Goal: Communication & Community: Answer question/provide support

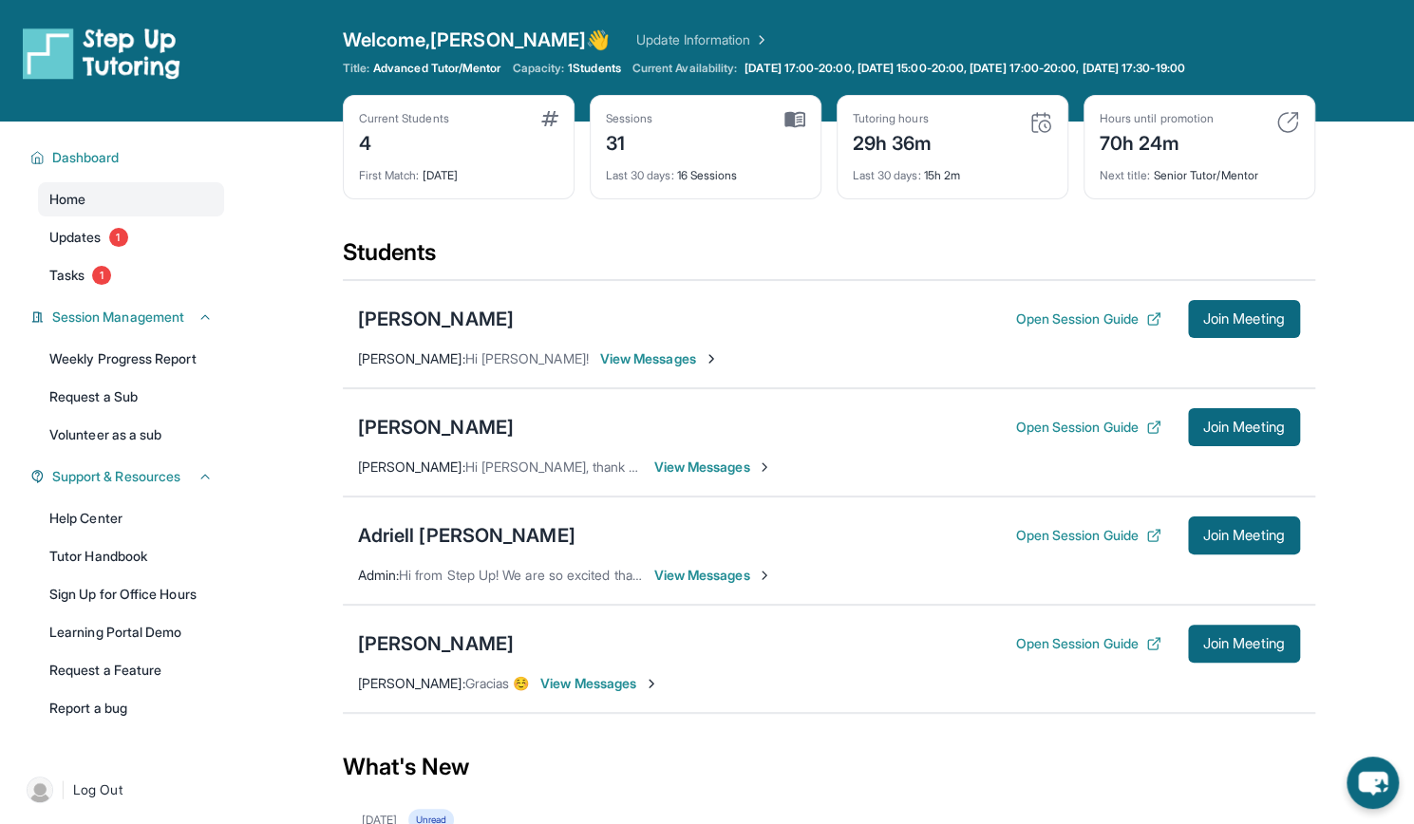
click at [600, 358] on span "View Messages" at bounding box center [659, 358] width 119 height 19
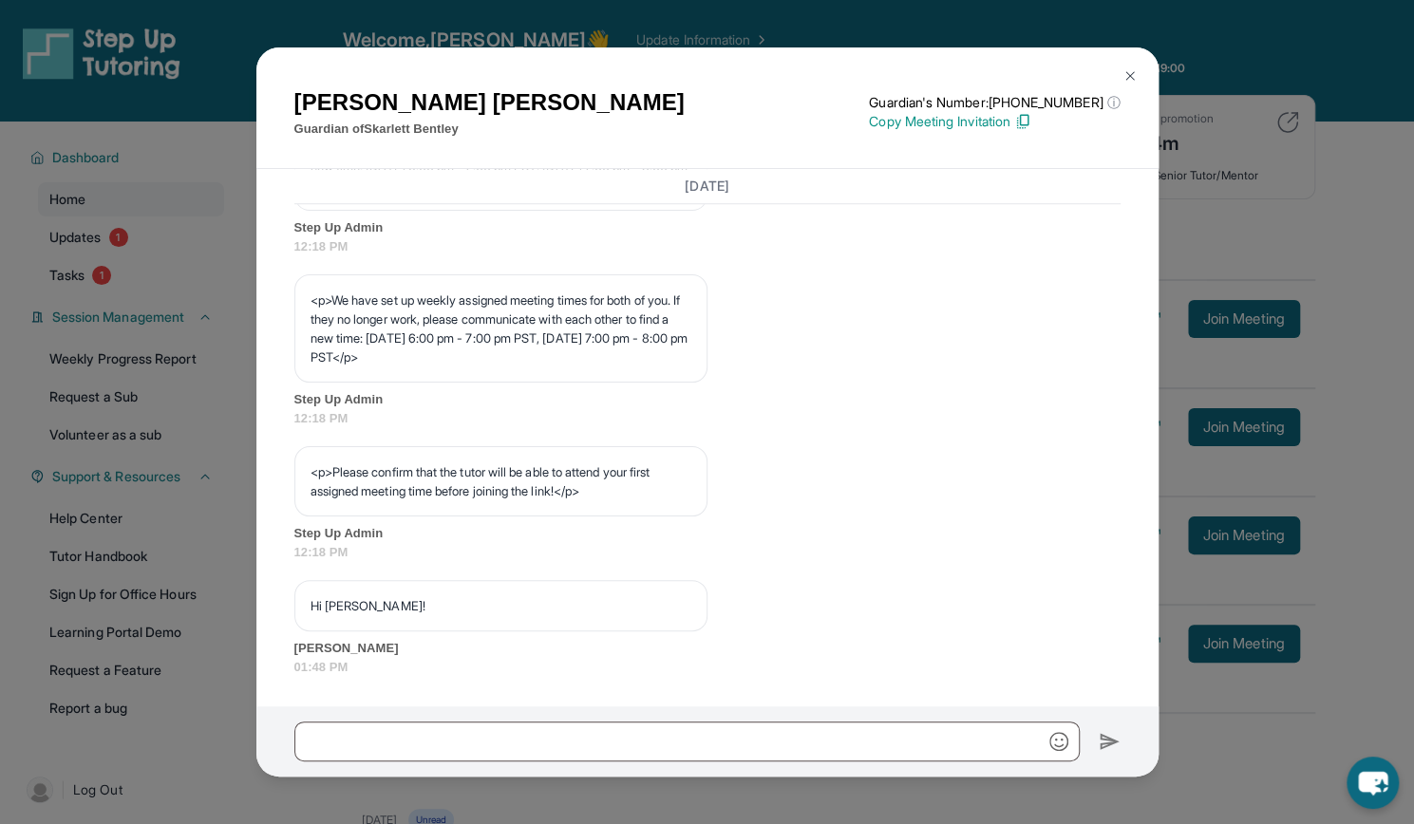
scroll to position [1026, 0]
click at [1122, 73] on img at bounding box center [1129, 75] width 15 height 15
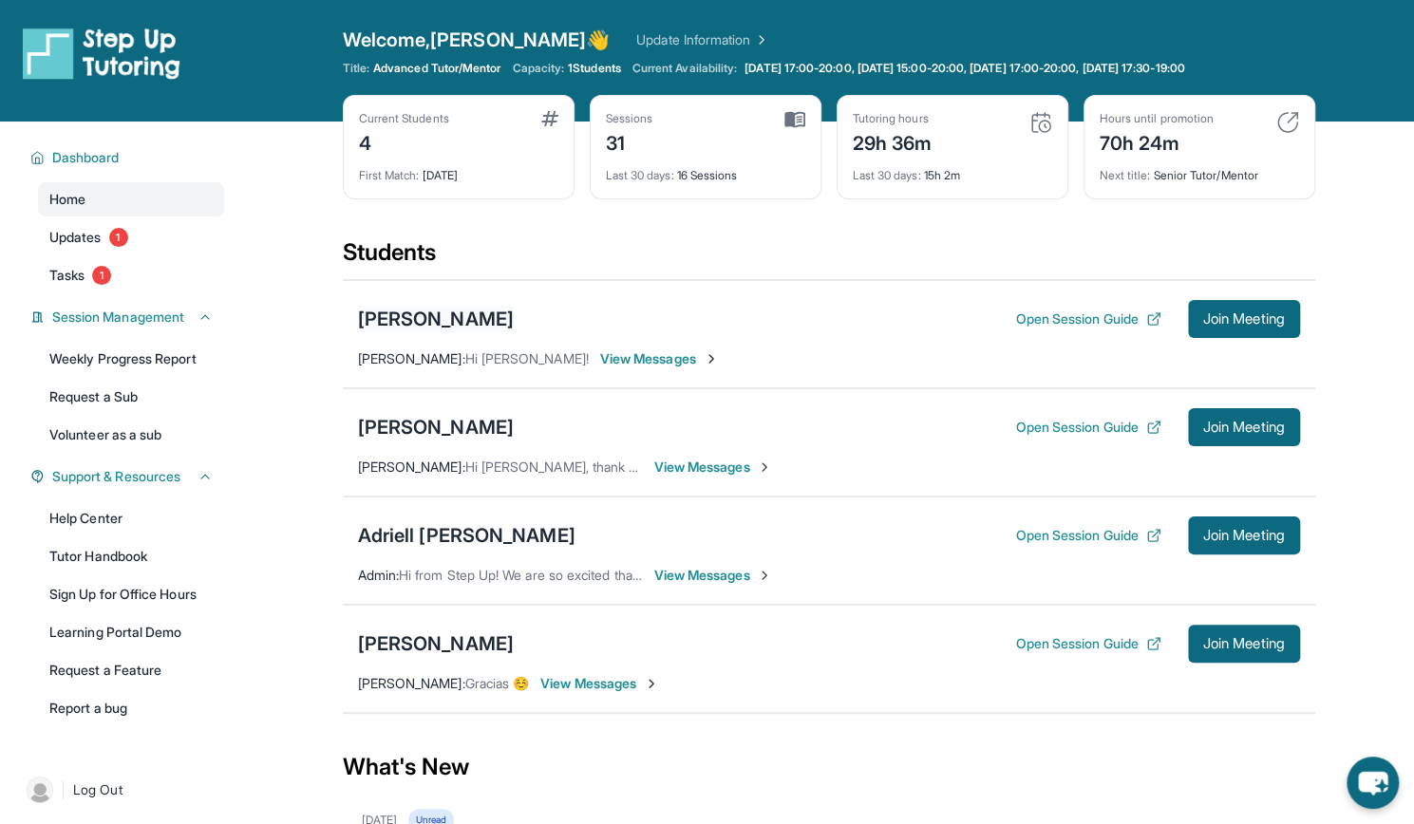
click at [431, 317] on div "[PERSON_NAME]" at bounding box center [436, 319] width 156 height 27
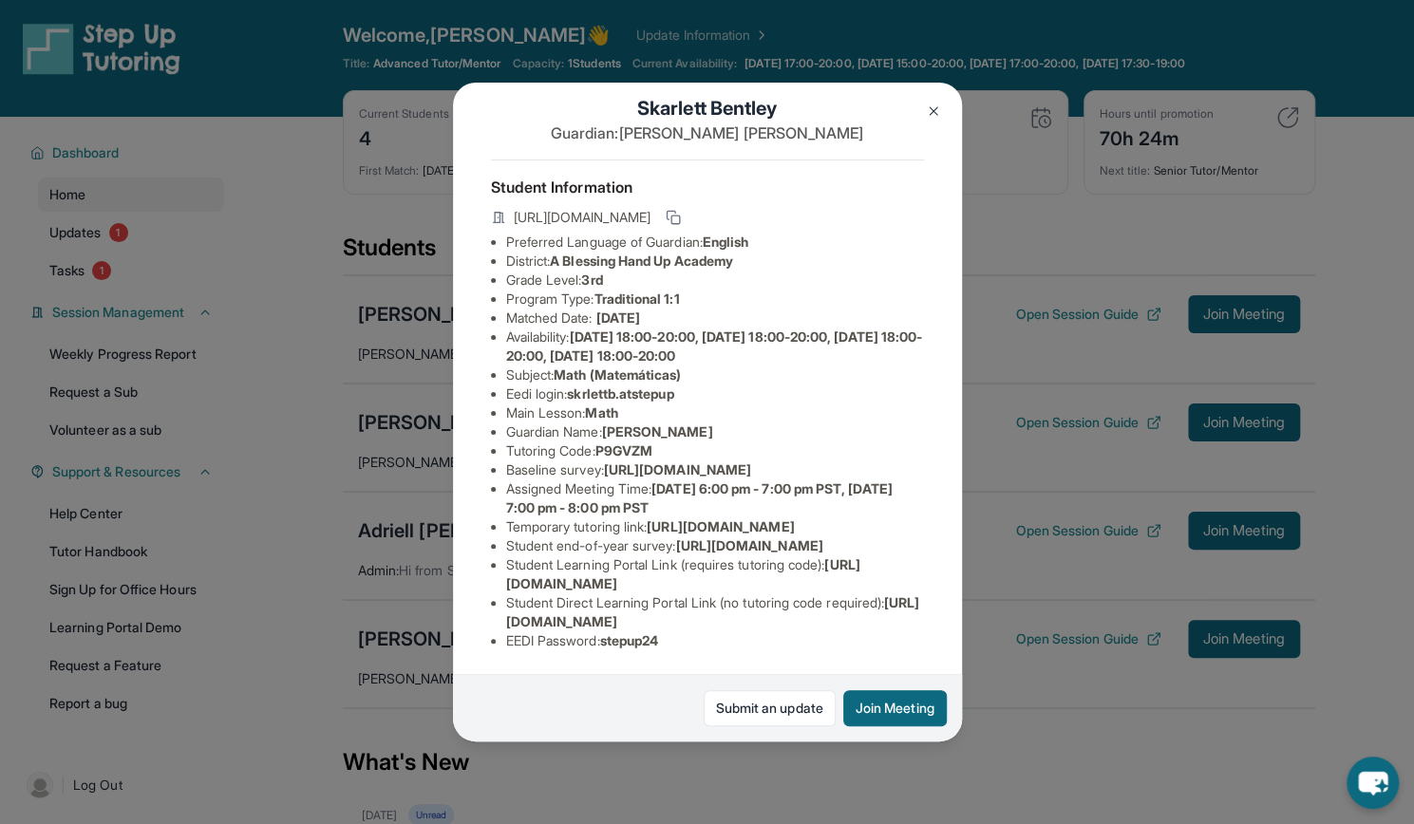
scroll to position [27, 25]
click at [932, 115] on img at bounding box center [933, 111] width 15 height 15
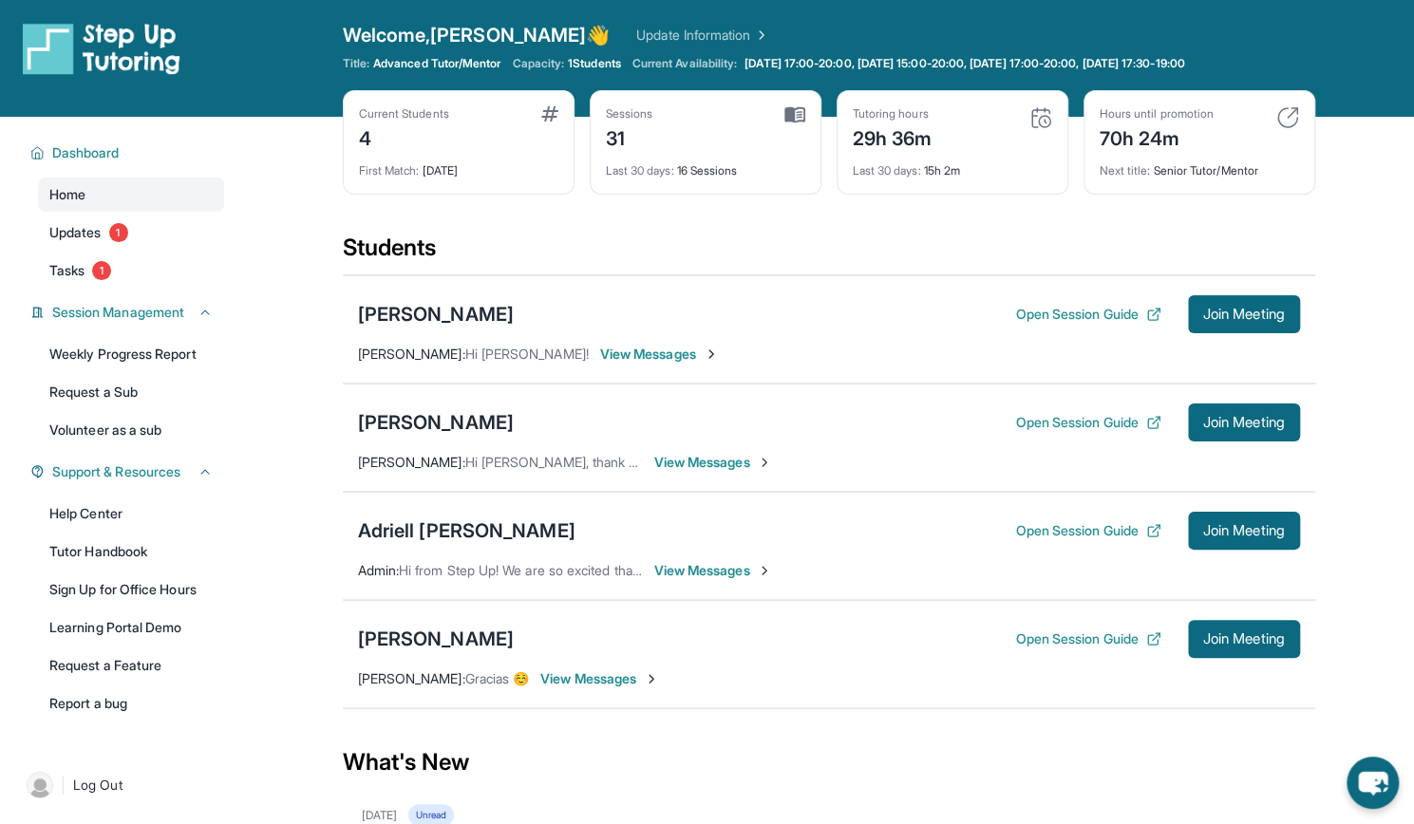
click at [689, 463] on span "View Messages" at bounding box center [713, 462] width 119 height 19
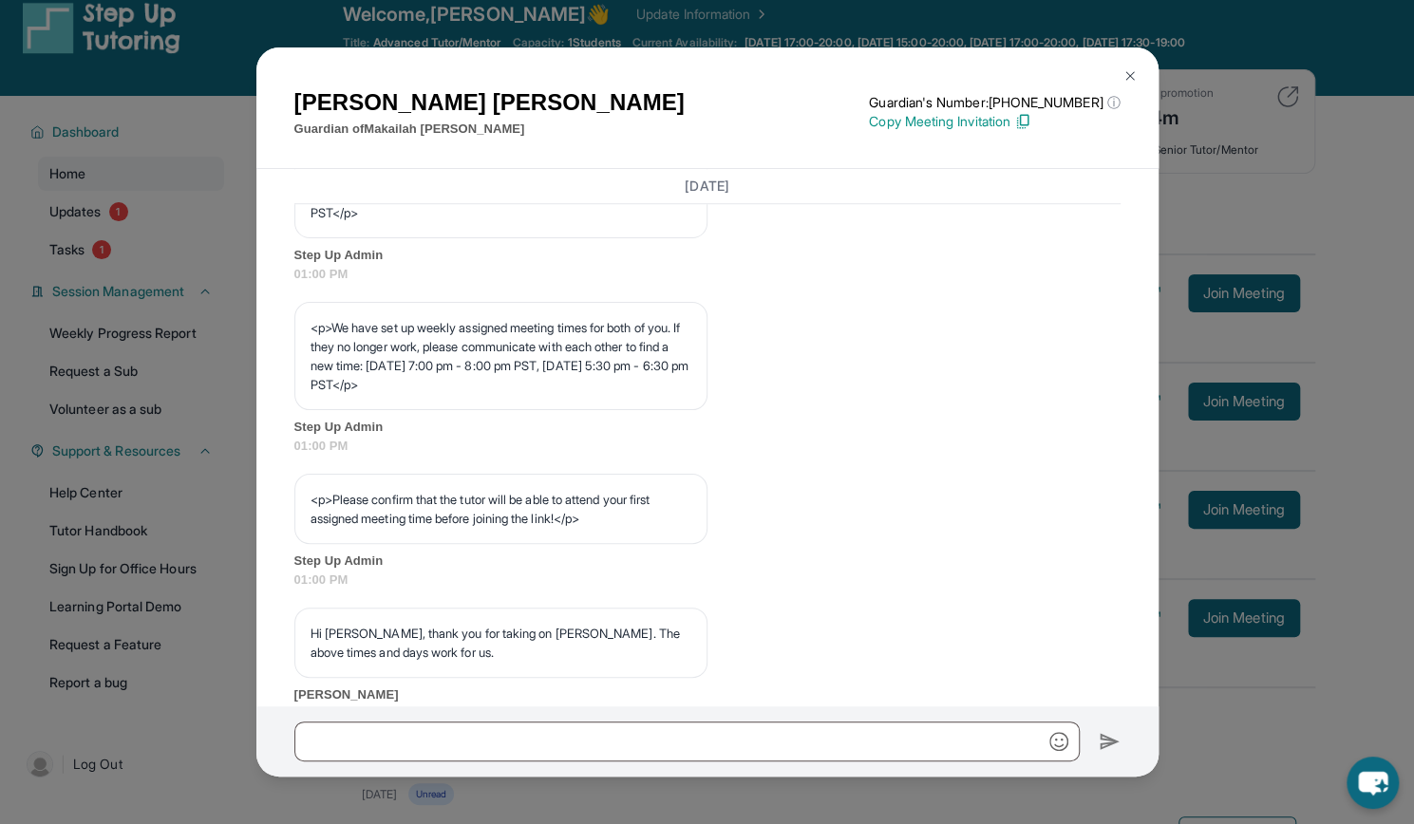
scroll to position [946, 0]
click at [1137, 83] on button at bounding box center [1130, 76] width 38 height 38
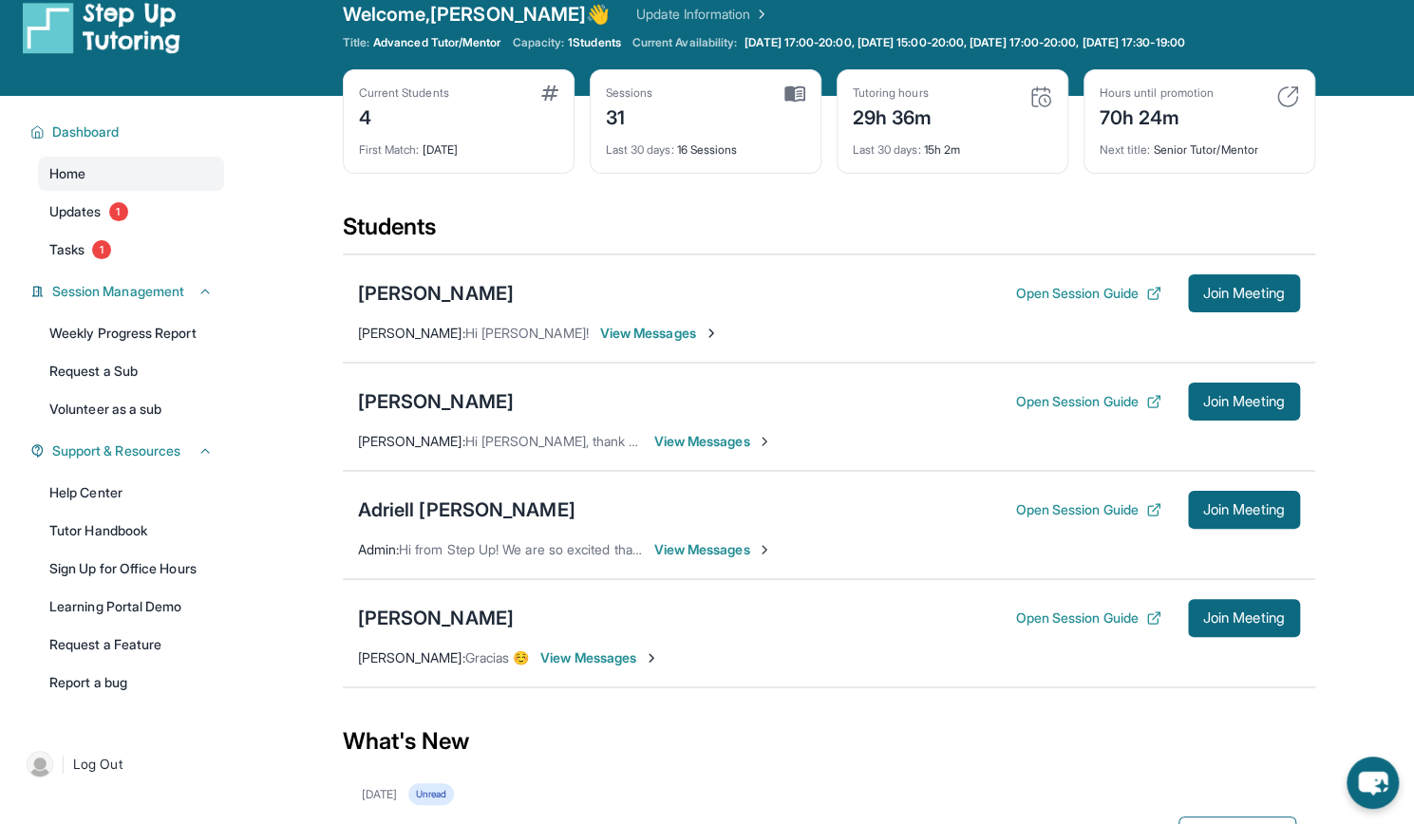
click at [579, 448] on div "[PERSON_NAME] : Hi [PERSON_NAME], thank you for taking on [PERSON_NAME]. The ab…" at bounding box center [500, 441] width 285 height 19
click at [682, 442] on span "View Messages" at bounding box center [713, 441] width 119 height 19
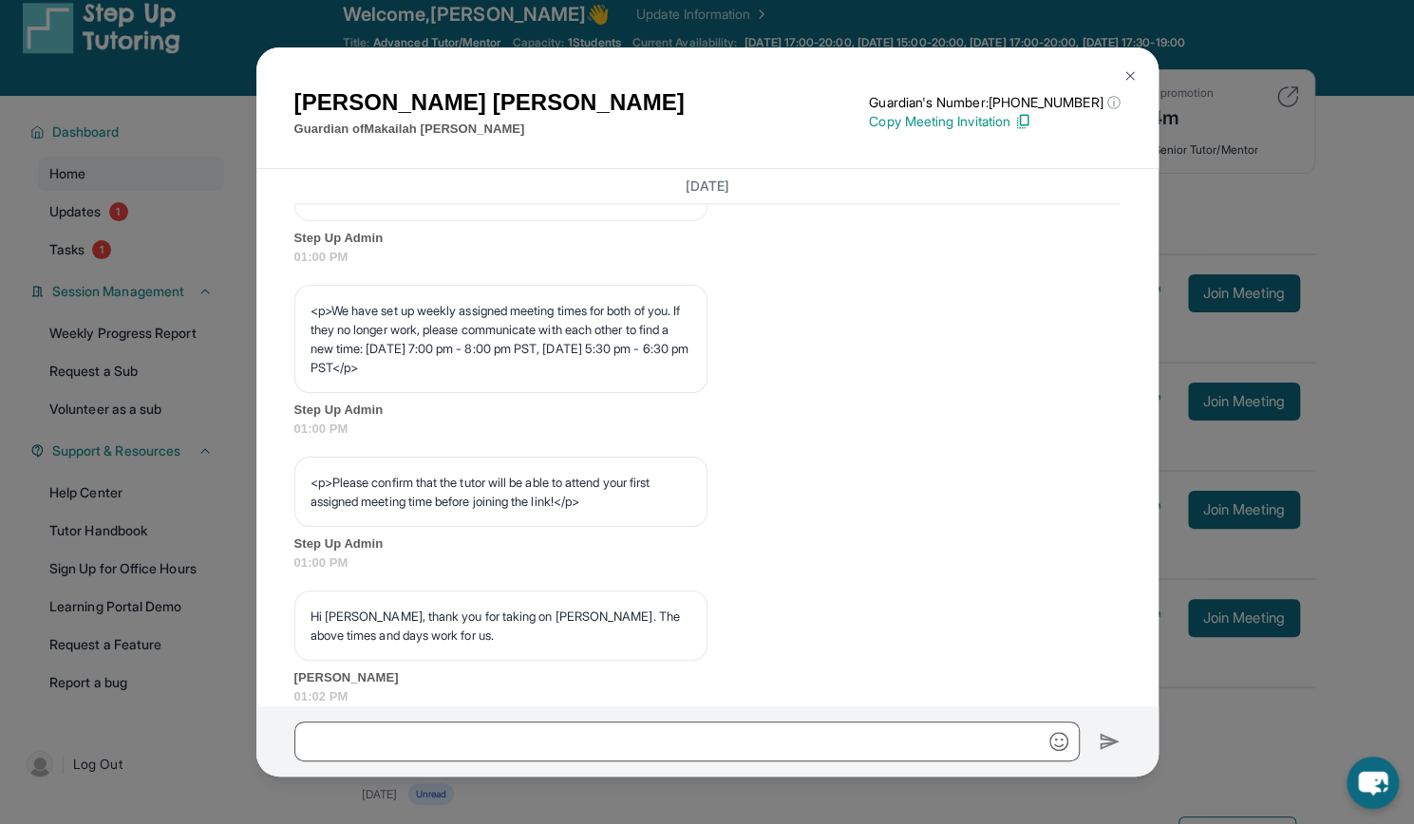
scroll to position [965, 0]
click at [1132, 77] on img at bounding box center [1129, 75] width 15 height 15
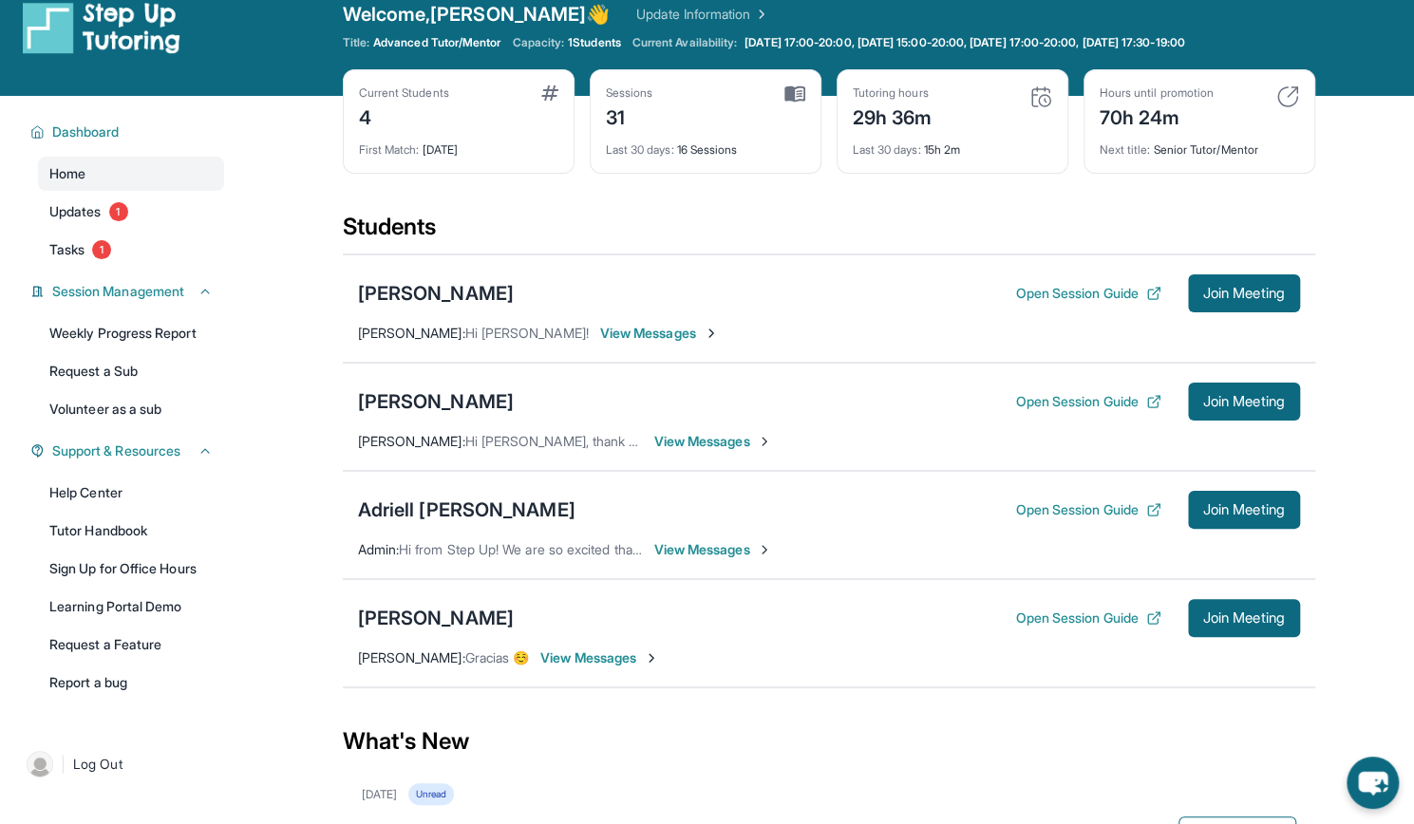
click at [600, 333] on span "View Messages" at bounding box center [659, 333] width 119 height 19
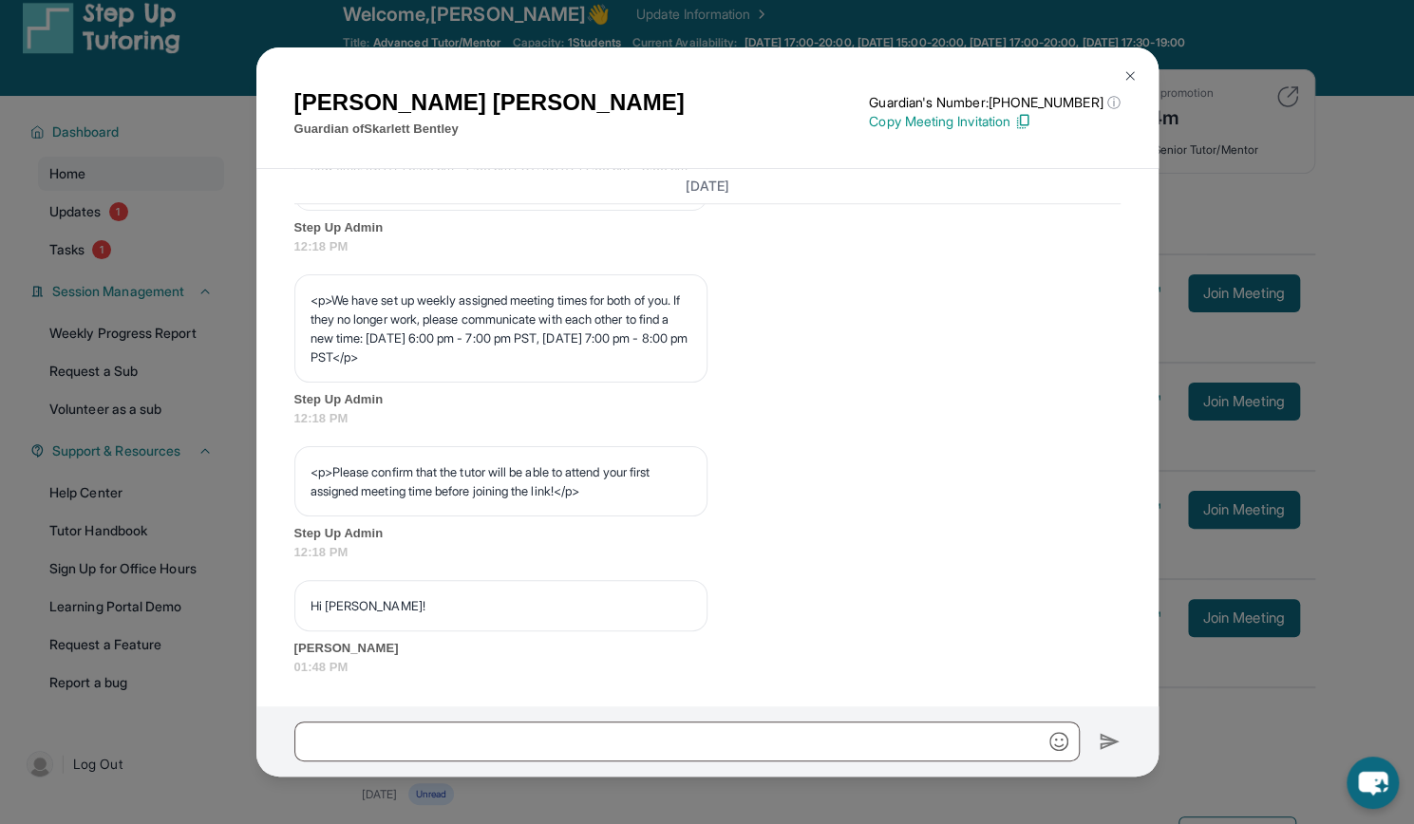
scroll to position [1026, 0]
click at [1130, 69] on img at bounding box center [1129, 75] width 15 height 15
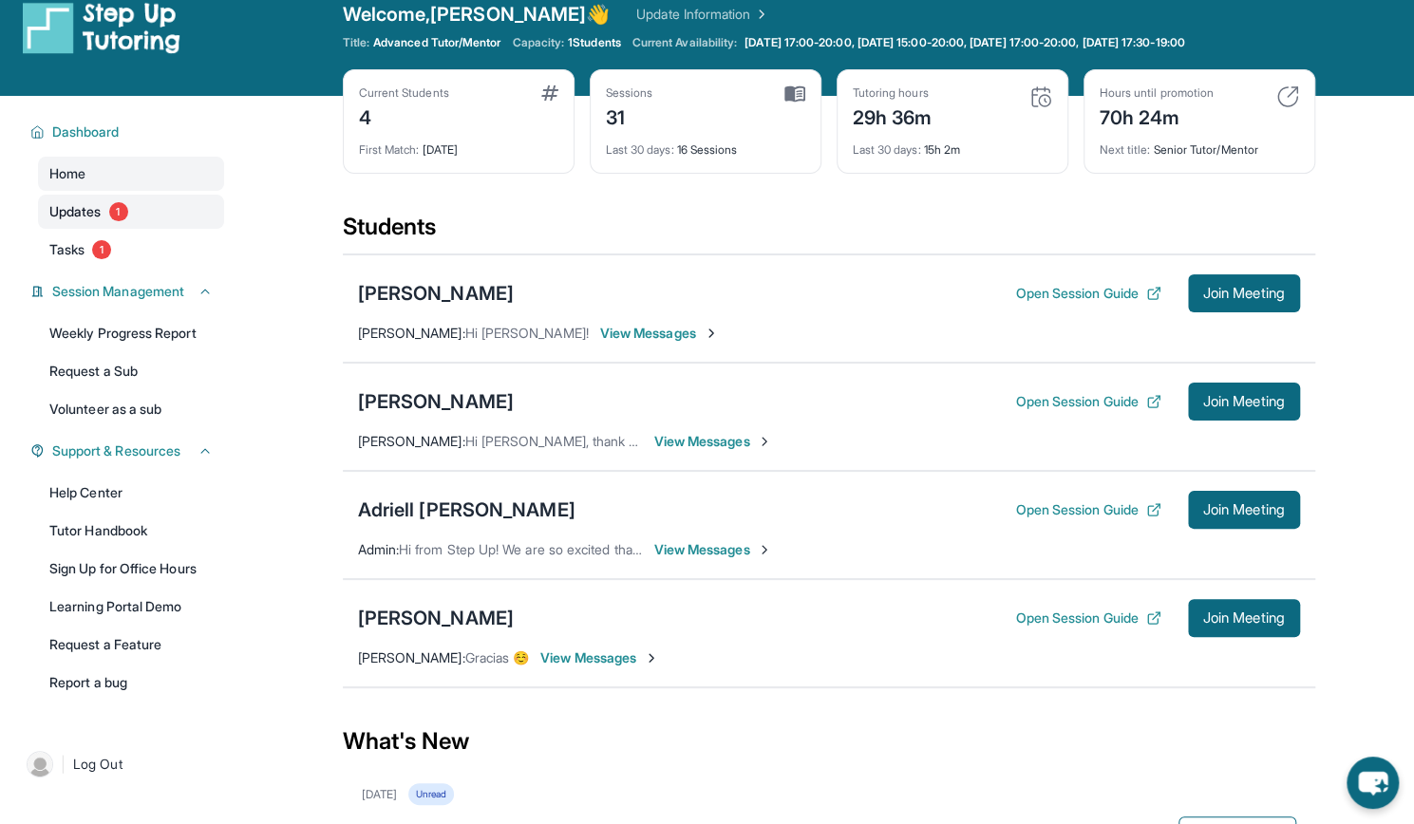
click at [90, 212] on span "Updates" at bounding box center [75, 211] width 52 height 19
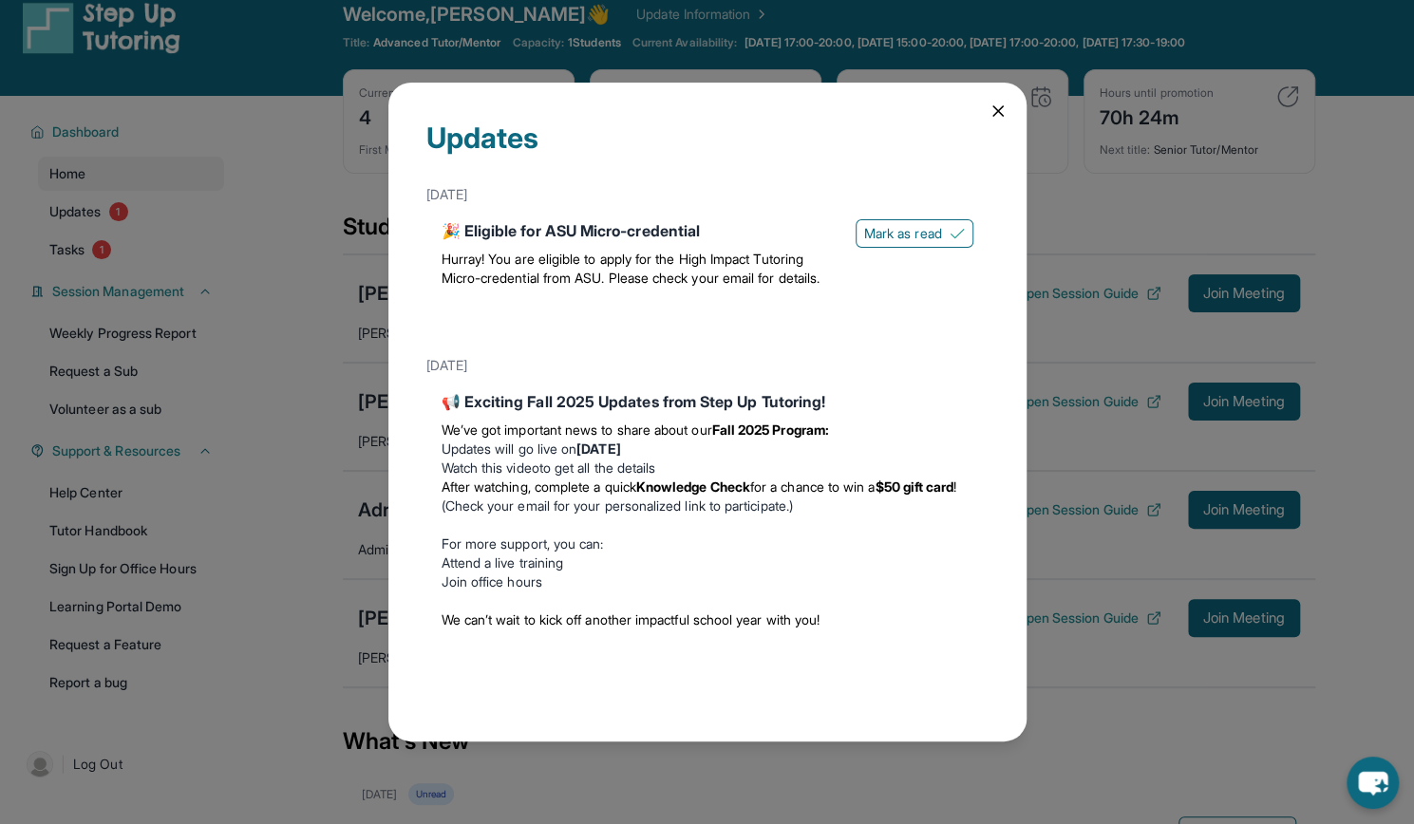
click at [997, 105] on icon at bounding box center [998, 111] width 19 height 19
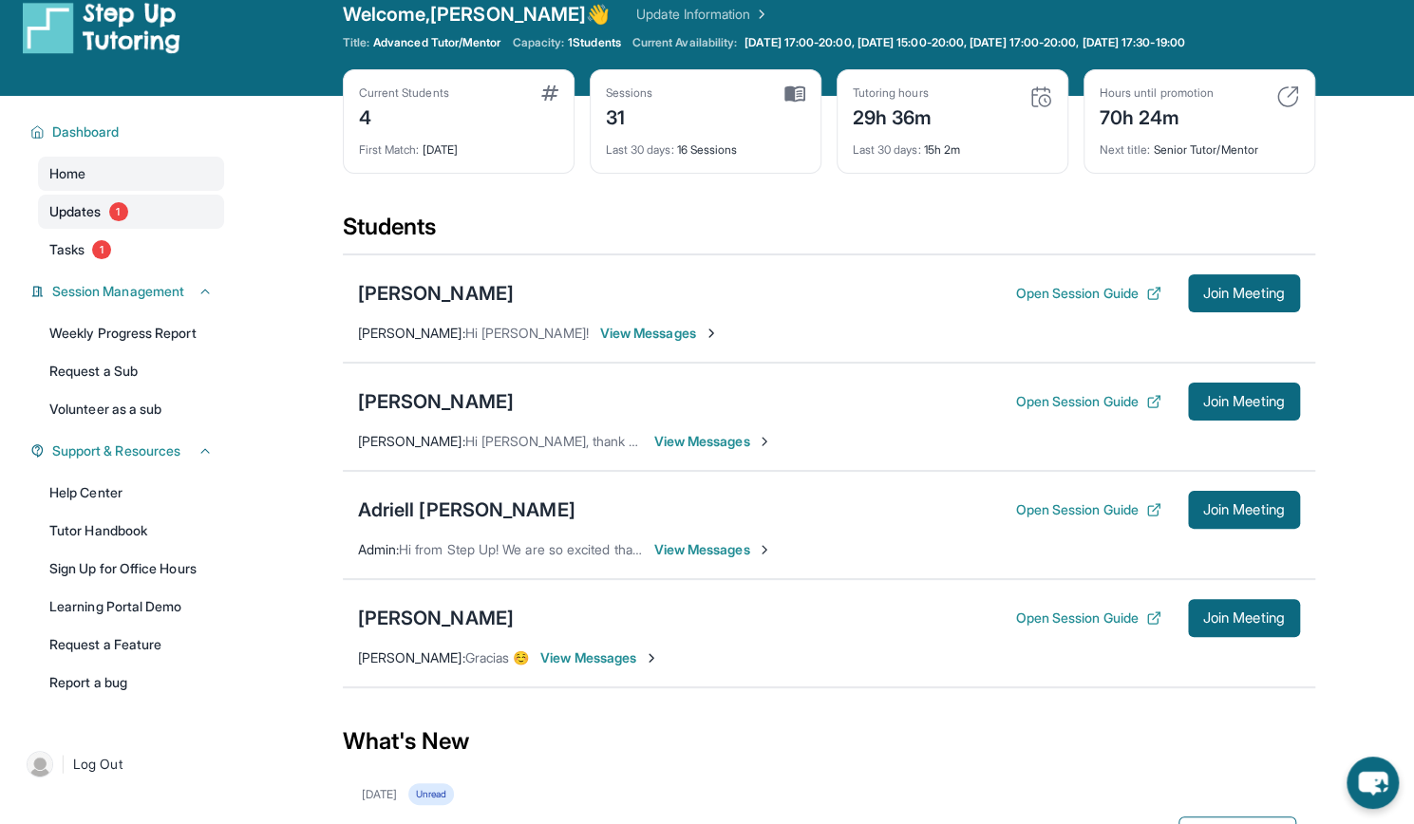
click at [86, 227] on link "Updates 1" at bounding box center [131, 212] width 186 height 34
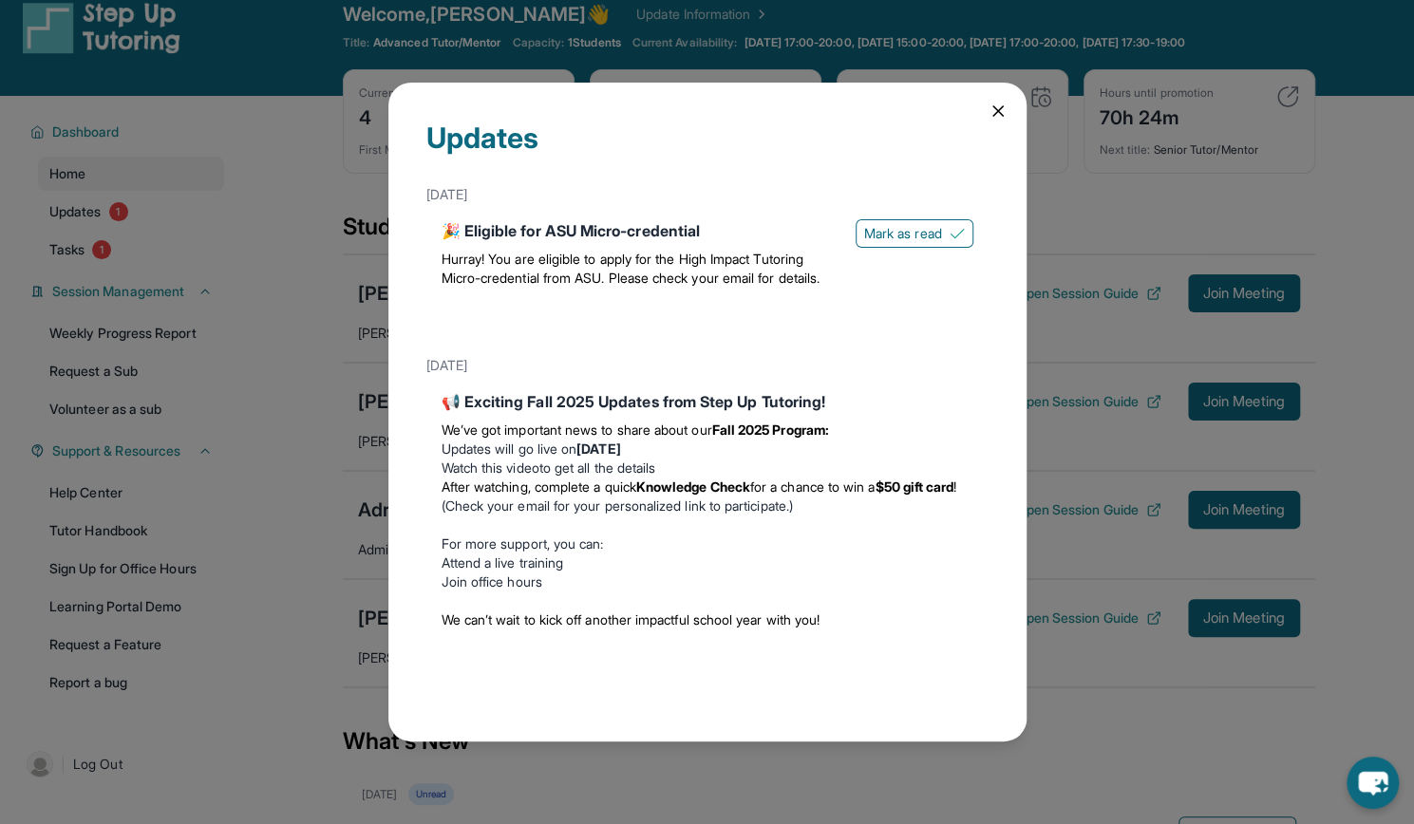
click at [95, 256] on div "Updates [DATE] 🎉 Eligible for ASU Micro-credential Hurray! You are eligible to …" at bounding box center [707, 412] width 1414 height 824
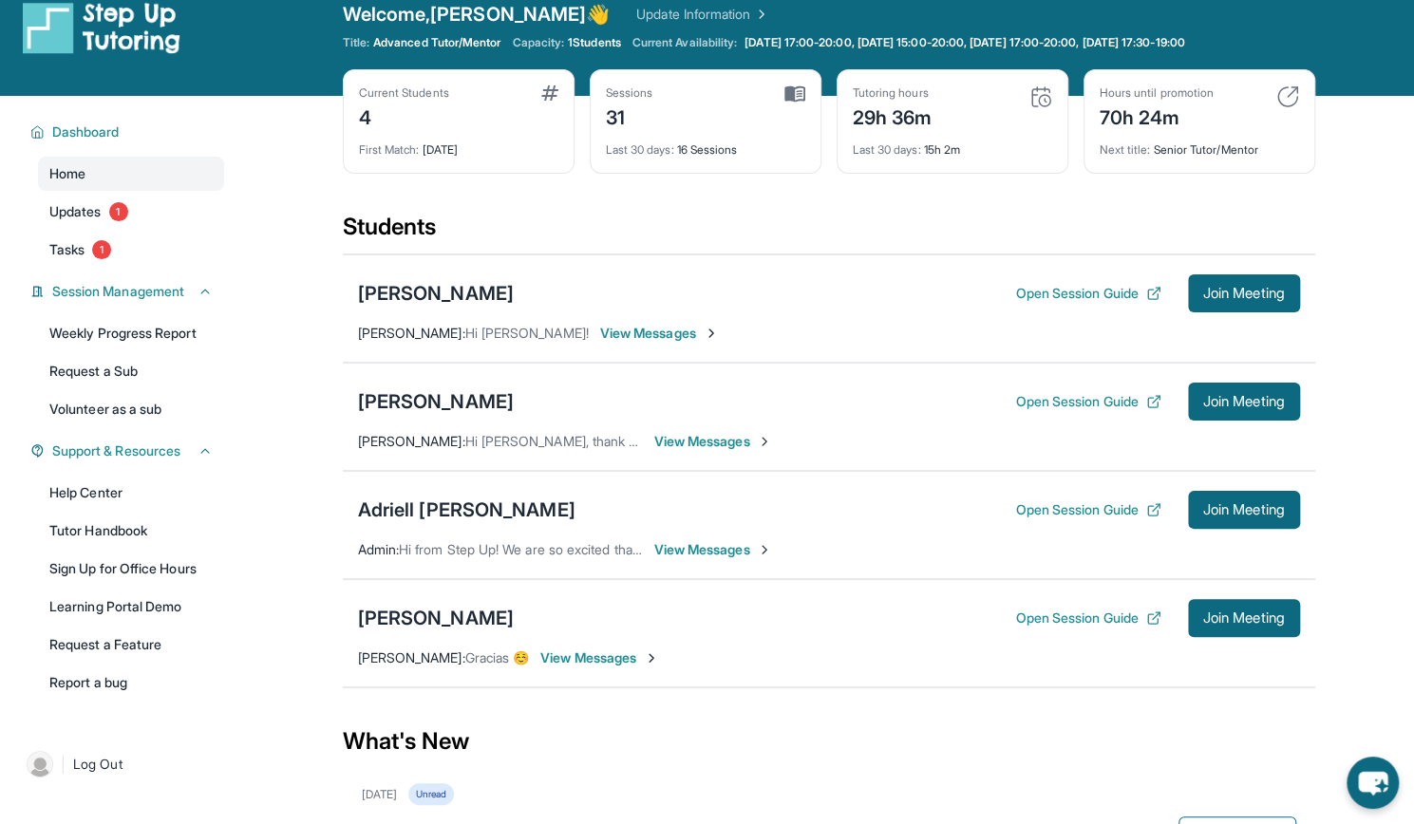
click at [95, 256] on link "Tasks 1" at bounding box center [131, 250] width 186 height 34
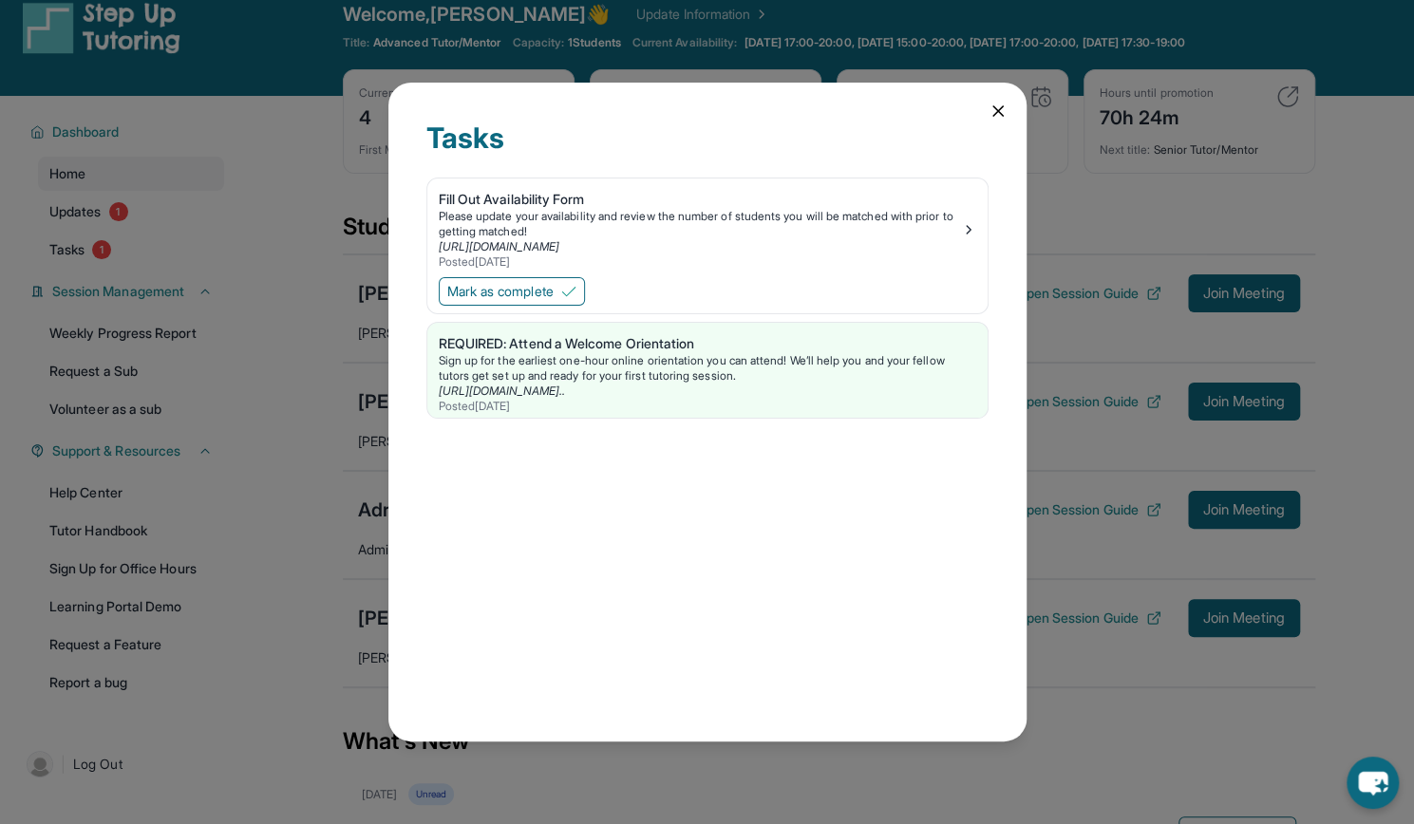
click at [989, 107] on icon at bounding box center [998, 111] width 19 height 19
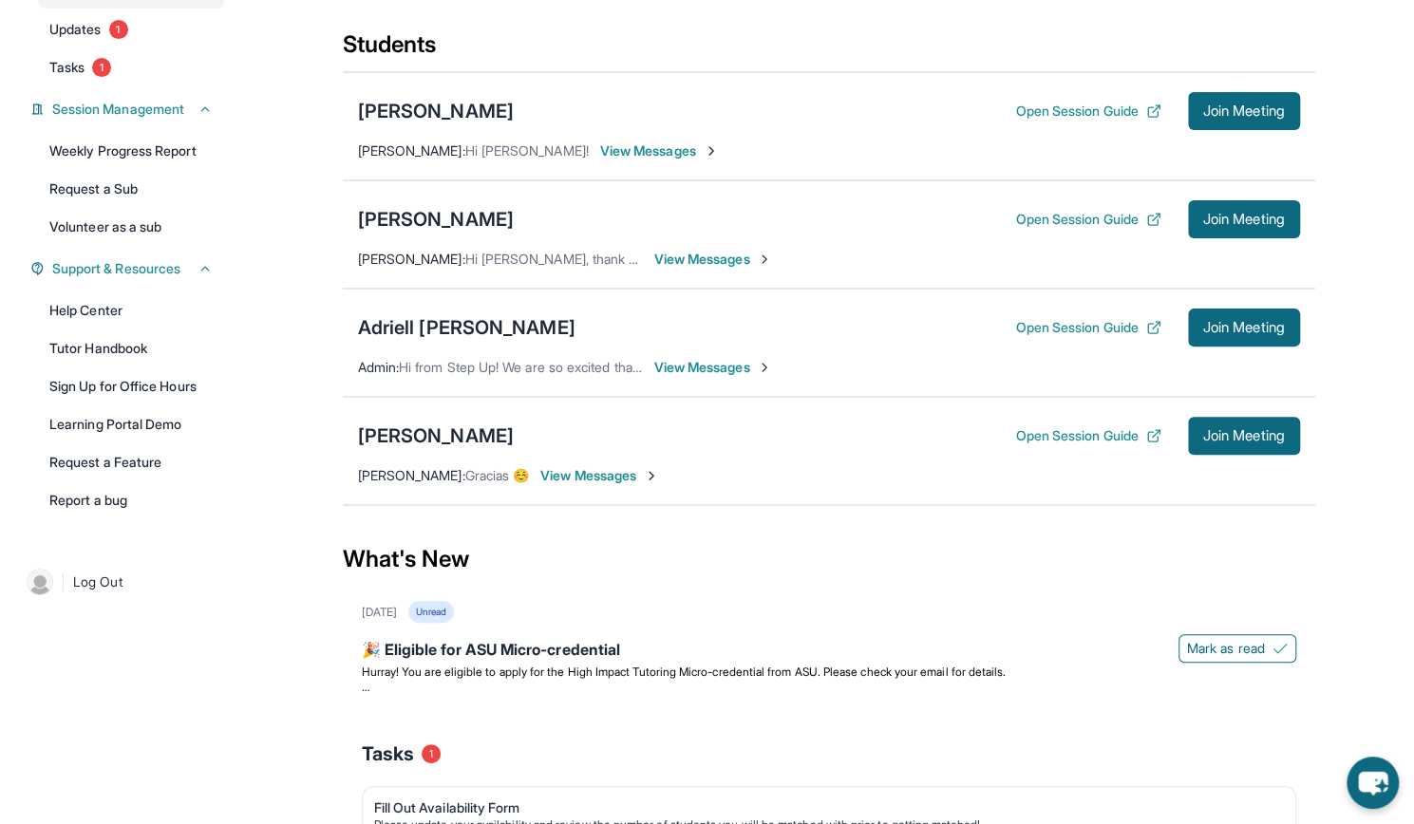
scroll to position [378, 0]
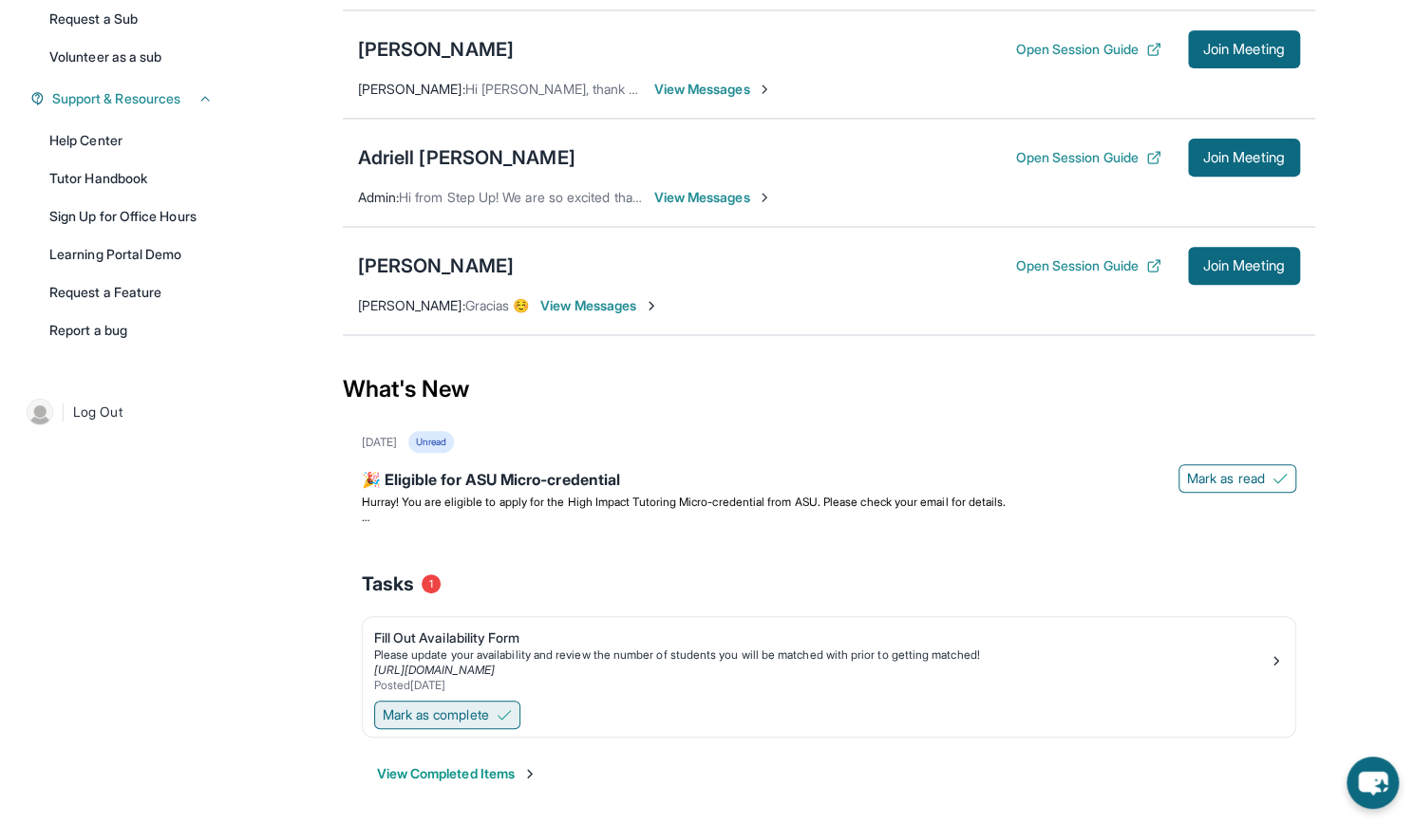
click at [445, 706] on span "Mark as complete" at bounding box center [436, 715] width 106 height 19
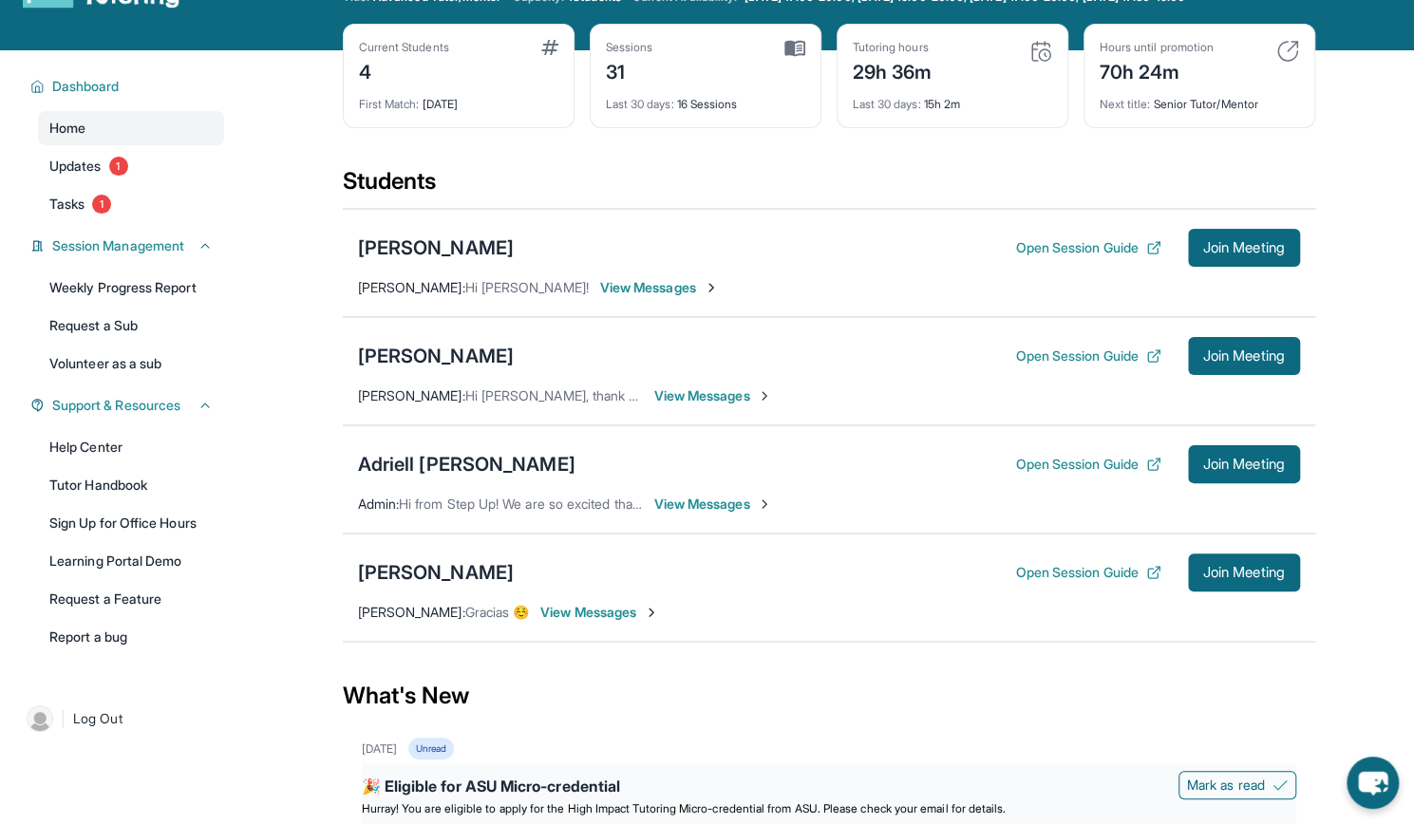
scroll to position [0, 0]
